Goal: Navigation & Orientation: Find specific page/section

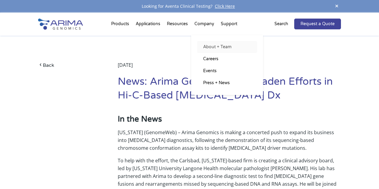
click at [212, 49] on link "About + Team" at bounding box center [227, 47] width 60 height 12
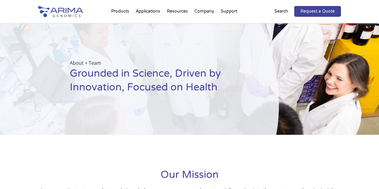
drag, startPoint x: 382, startPoint y: 13, endPoint x: 388, endPoint y: 0, distance: 14.6
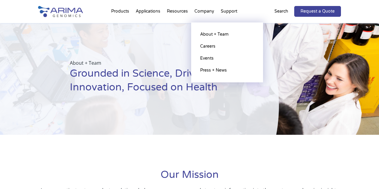
click at [204, 11] on li "Company About + Team Careers Events Press + News" at bounding box center [204, 12] width 26 height 20
click at [212, 36] on link "About + Team" at bounding box center [227, 34] width 60 height 12
